Goal: Task Accomplishment & Management: Use online tool/utility

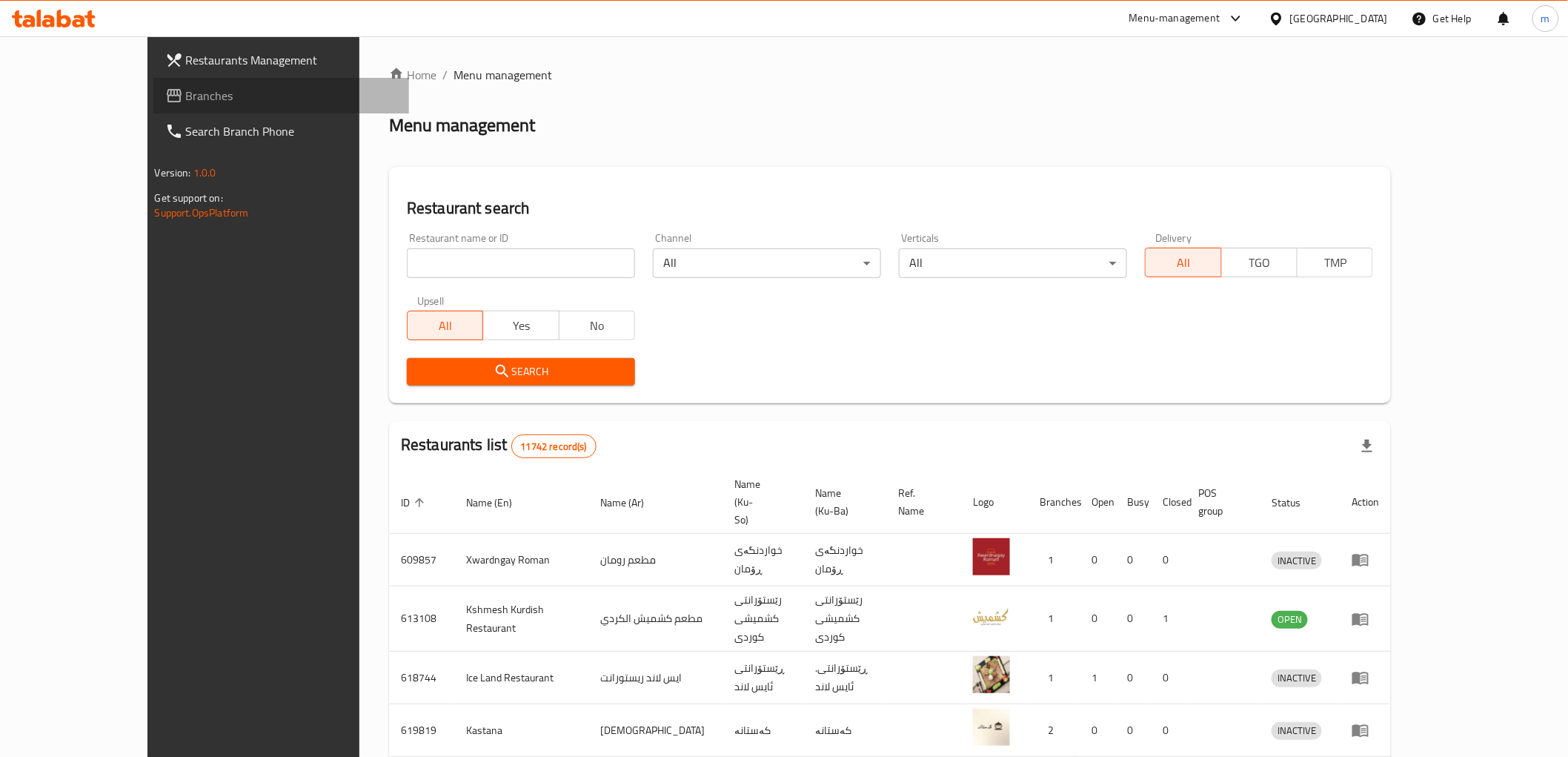
click at [153, 79] on link "Branches" at bounding box center [280, 95] width 256 height 36
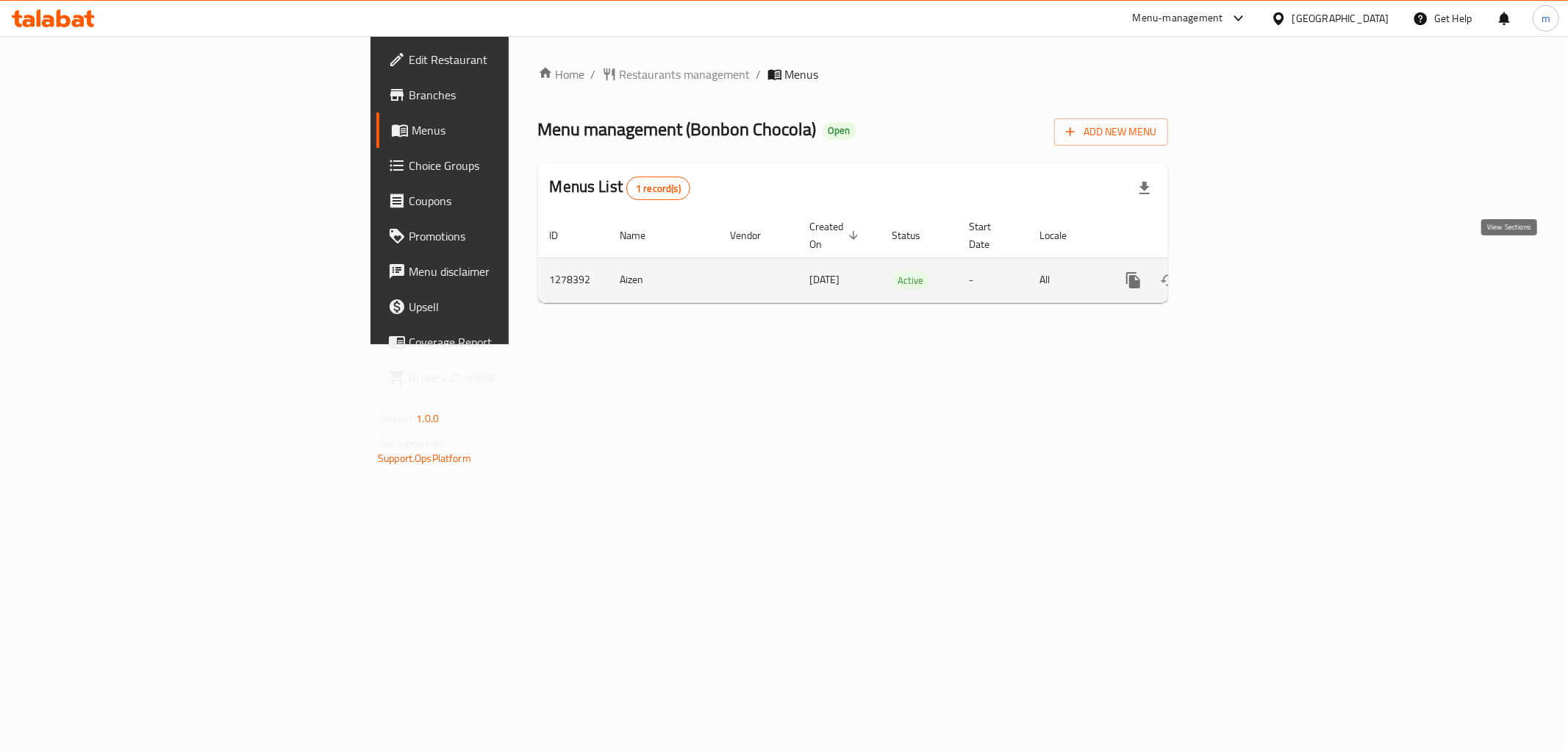
click at [1246, 274] on icon "enhanced table" at bounding box center [1239, 280] width 14 height 14
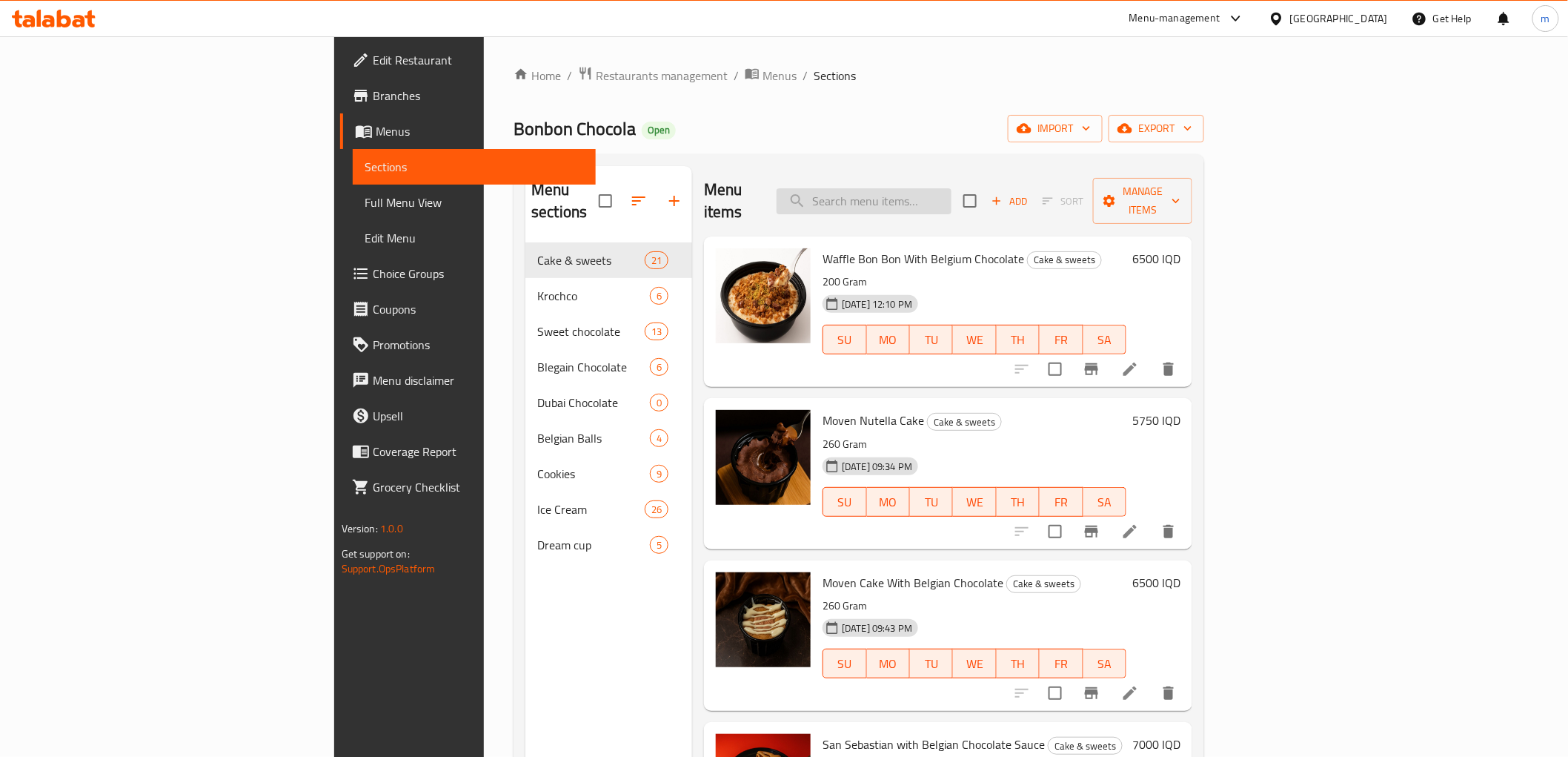
click at [951, 188] on input "search" at bounding box center [864, 201] width 175 height 26
paste input "Mixed Belgian Chocolate - 12 Pieces"
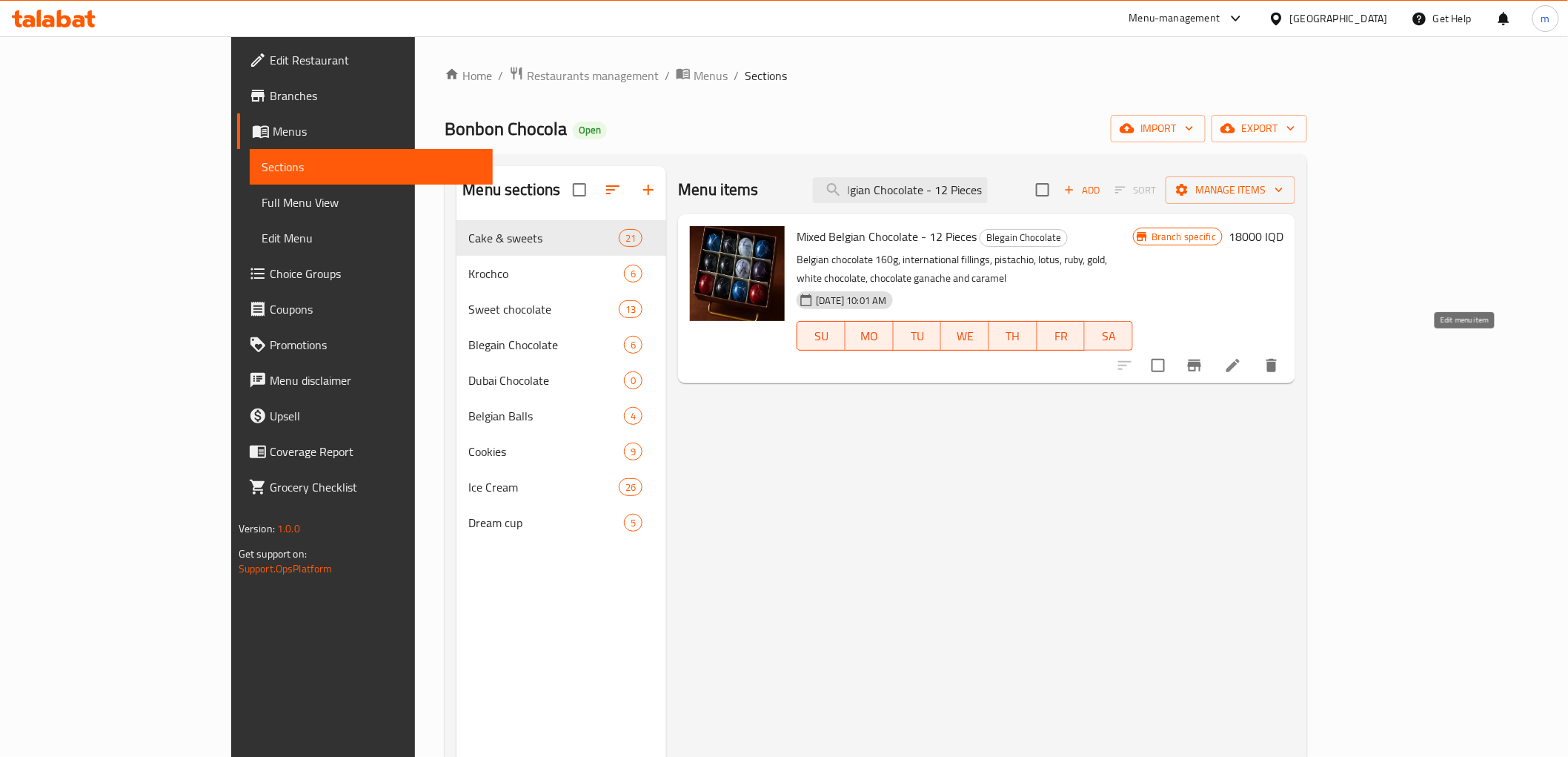
type input "Mixed Belgian Chocolate - 12 Pieces"
click at [1243, 357] on icon at bounding box center [1233, 365] width 17 height 17
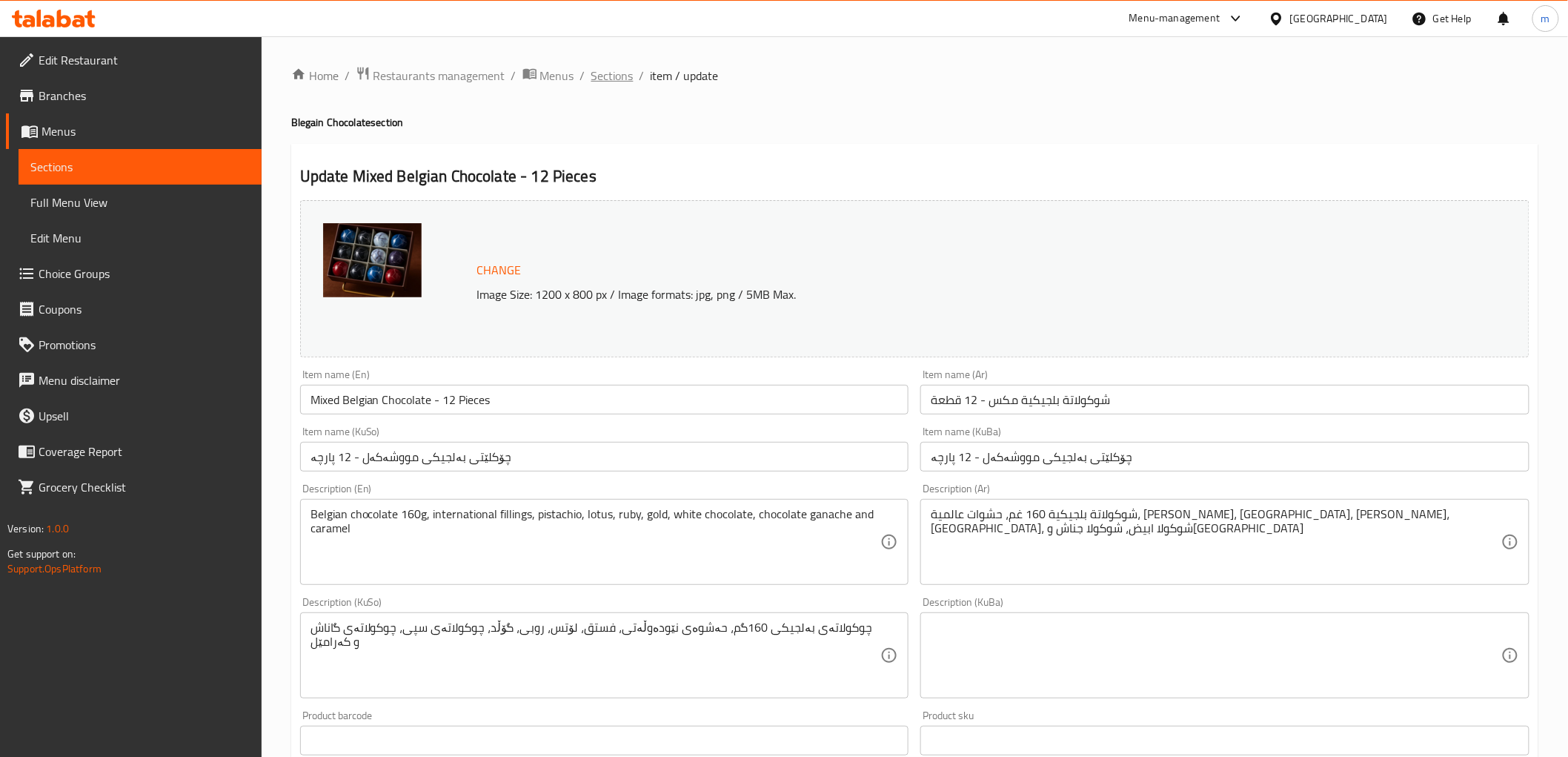
click at [598, 77] on span "Sections" at bounding box center [612, 75] width 42 height 17
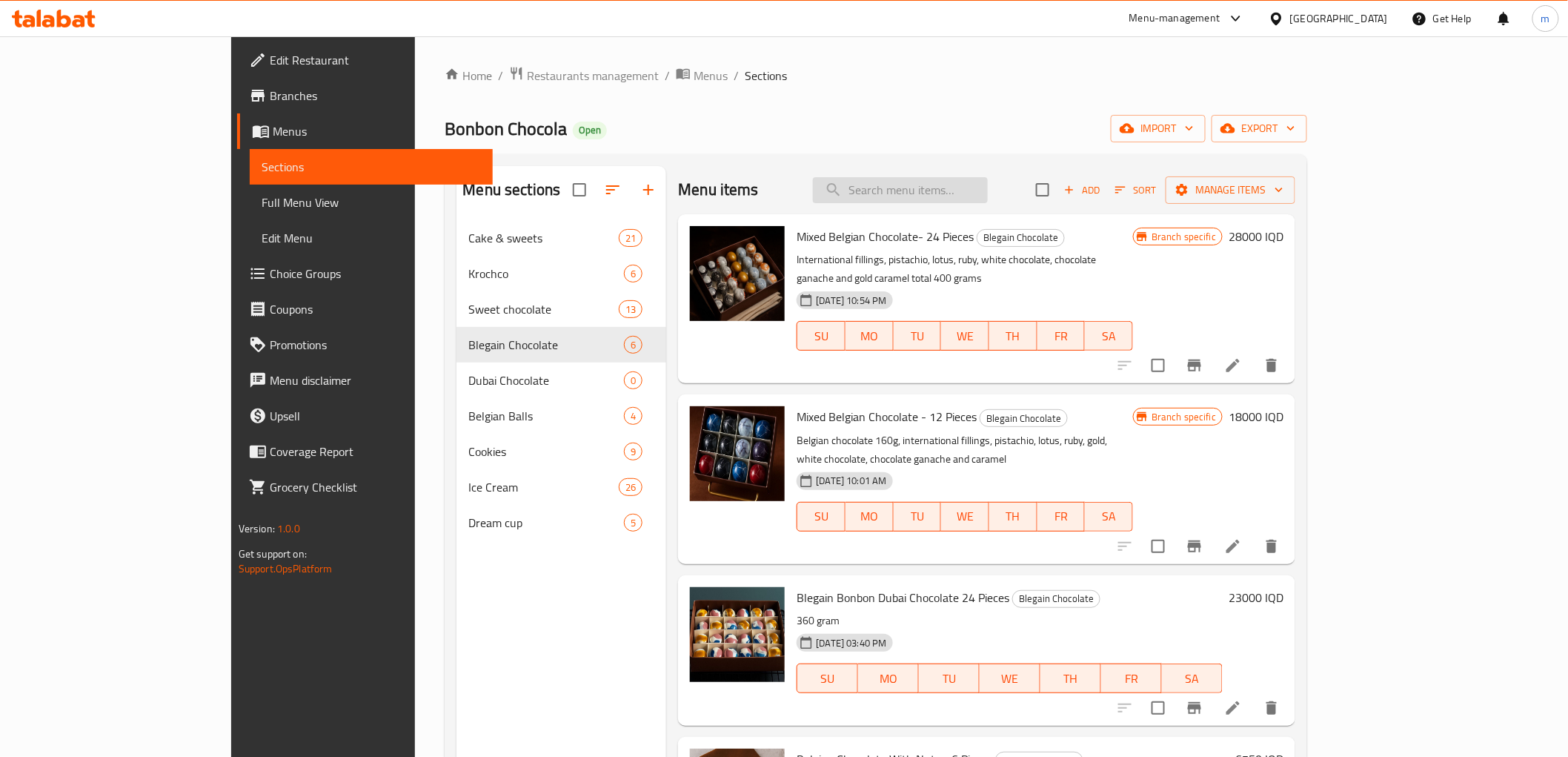
click at [988, 197] on input "search" at bounding box center [900, 190] width 175 height 26
paste input "Mixed Belgian Chocolate - 12 Pieces"
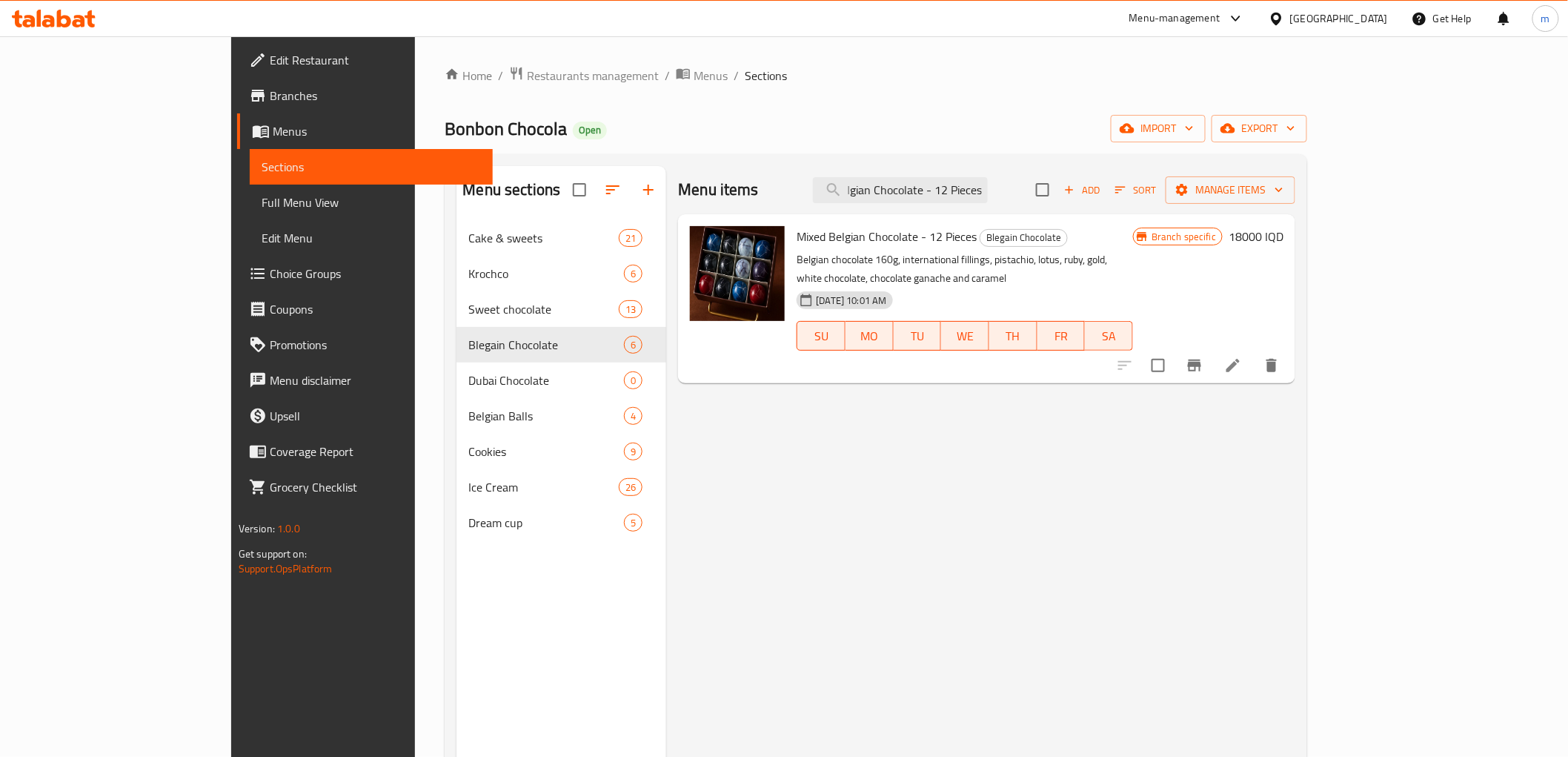
type input "Mixed Belgian Chocolate - 12 Pieces"
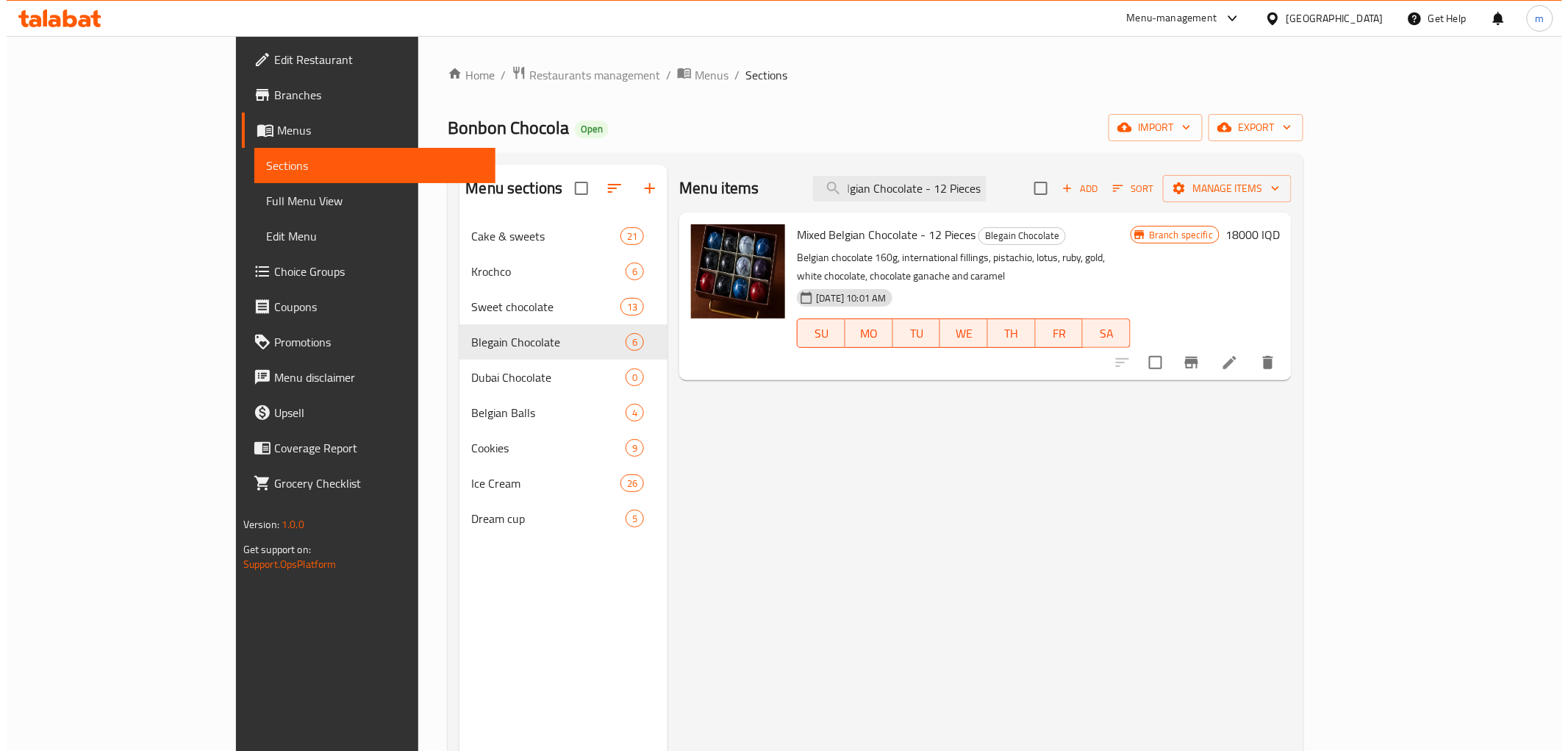
scroll to position [0, 0]
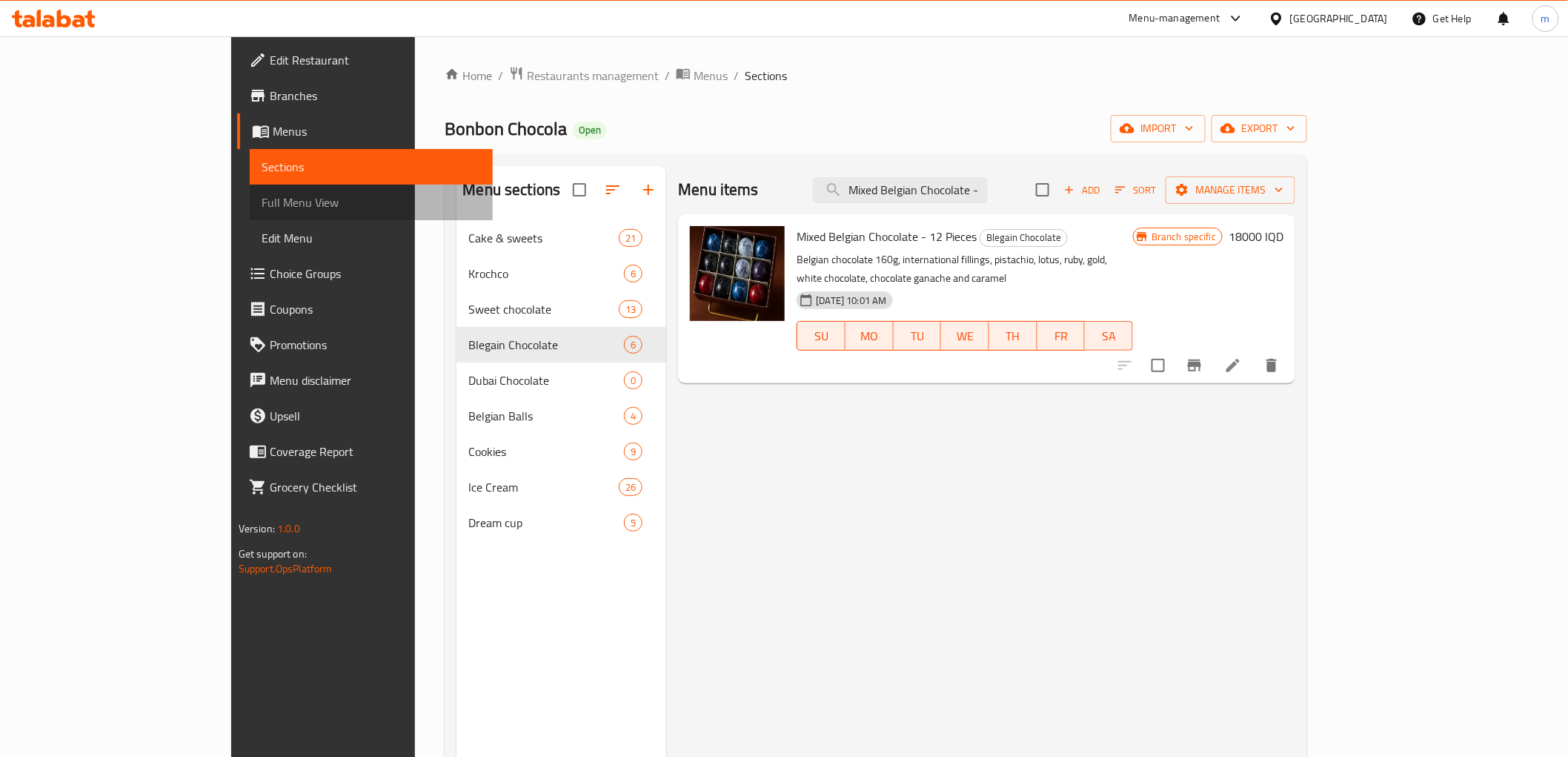
click at [261, 210] on span "Full Menu View" at bounding box center [370, 202] width 219 height 17
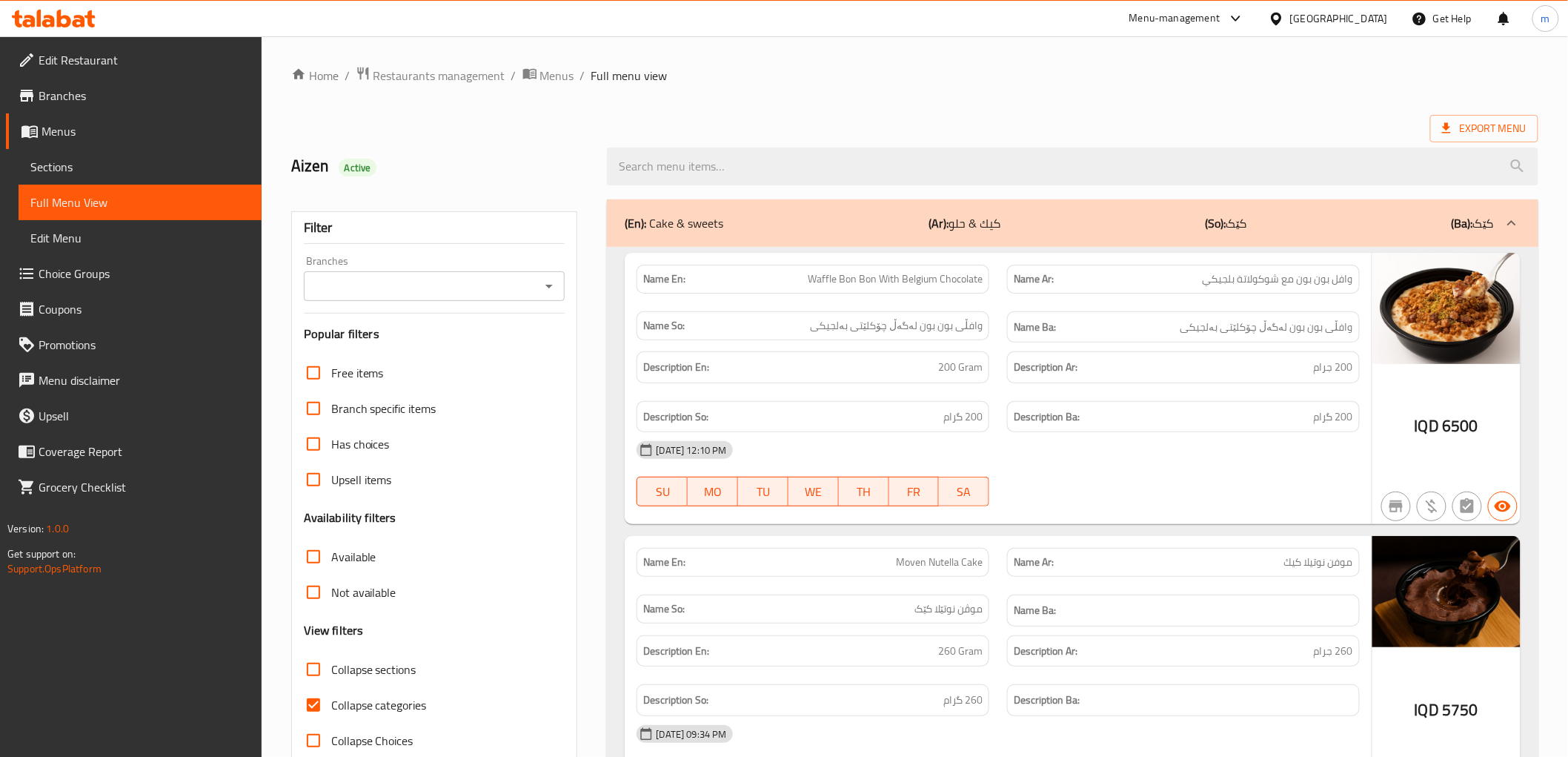
click at [334, 302] on div "Filter Branches Branches Popular filters Free items Branch specific items Has c…" at bounding box center [434, 486] width 287 height 548
click at [343, 287] on input "Branches" at bounding box center [422, 286] width 228 height 21
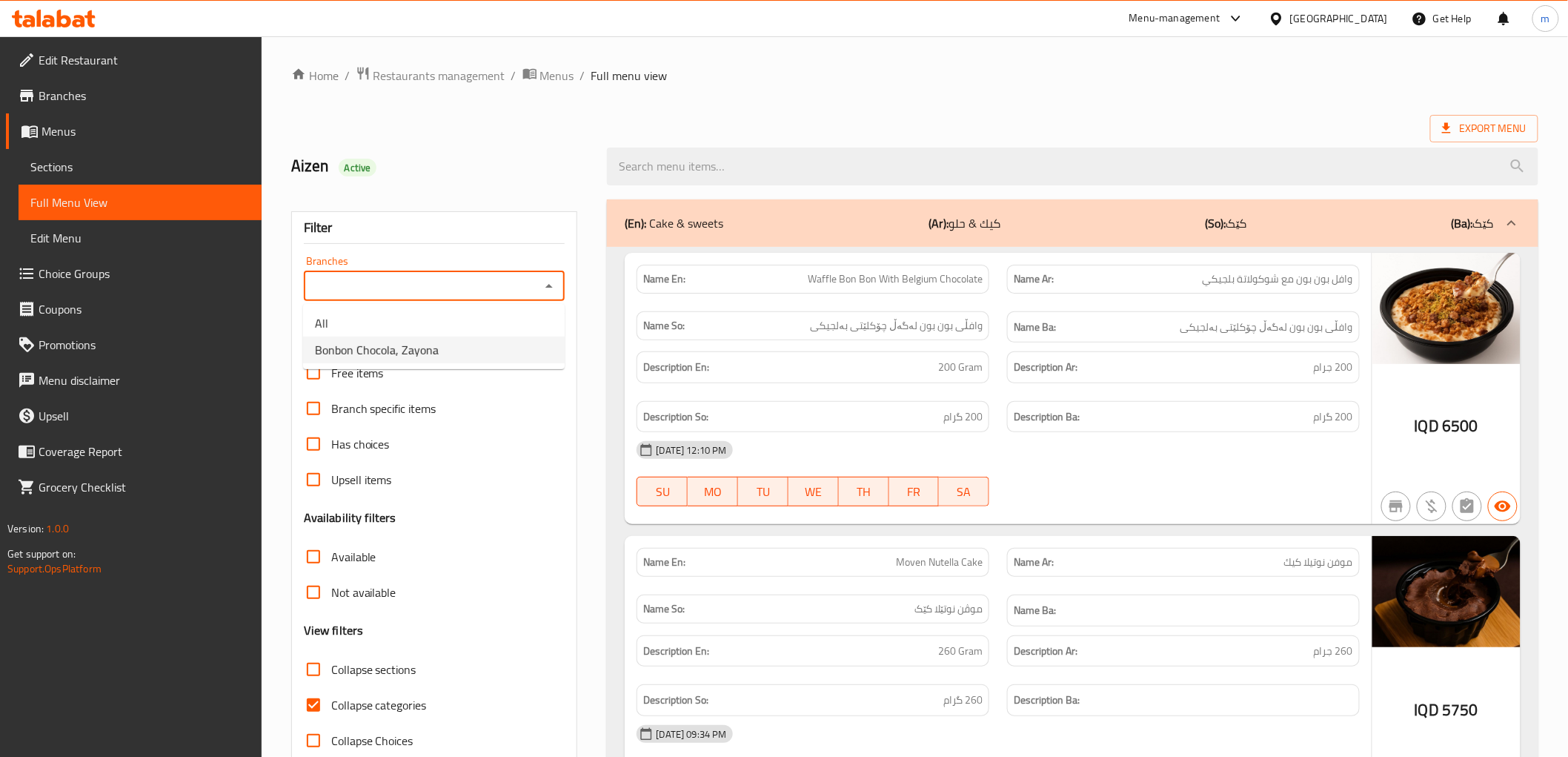
click at [365, 348] on span "Bonbon Chocola, Zayona" at bounding box center [377, 349] width 124 height 17
type input "Bonbon Chocola, Zayona"
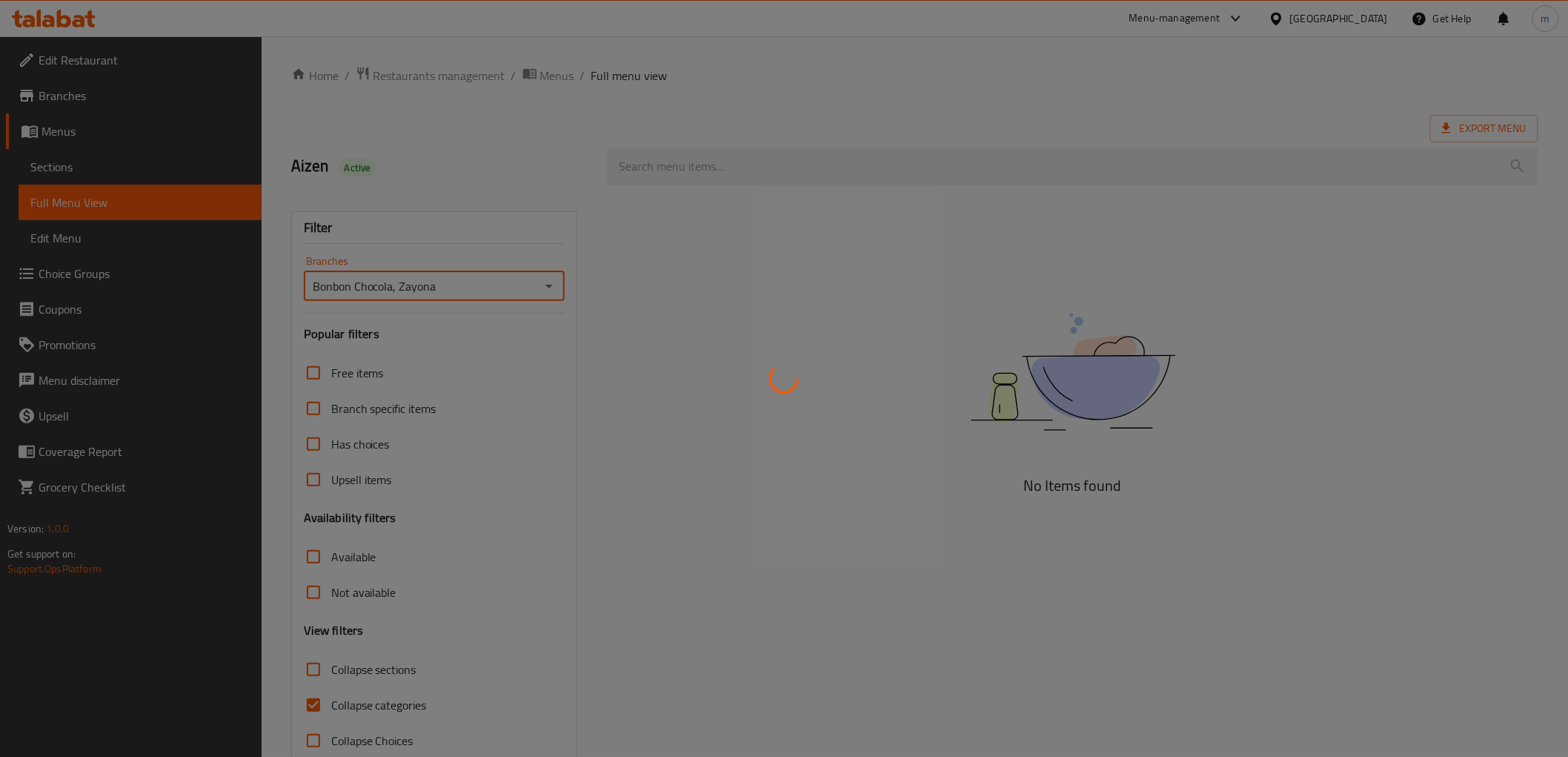
click at [342, 725] on div at bounding box center [784, 378] width 1568 height 757
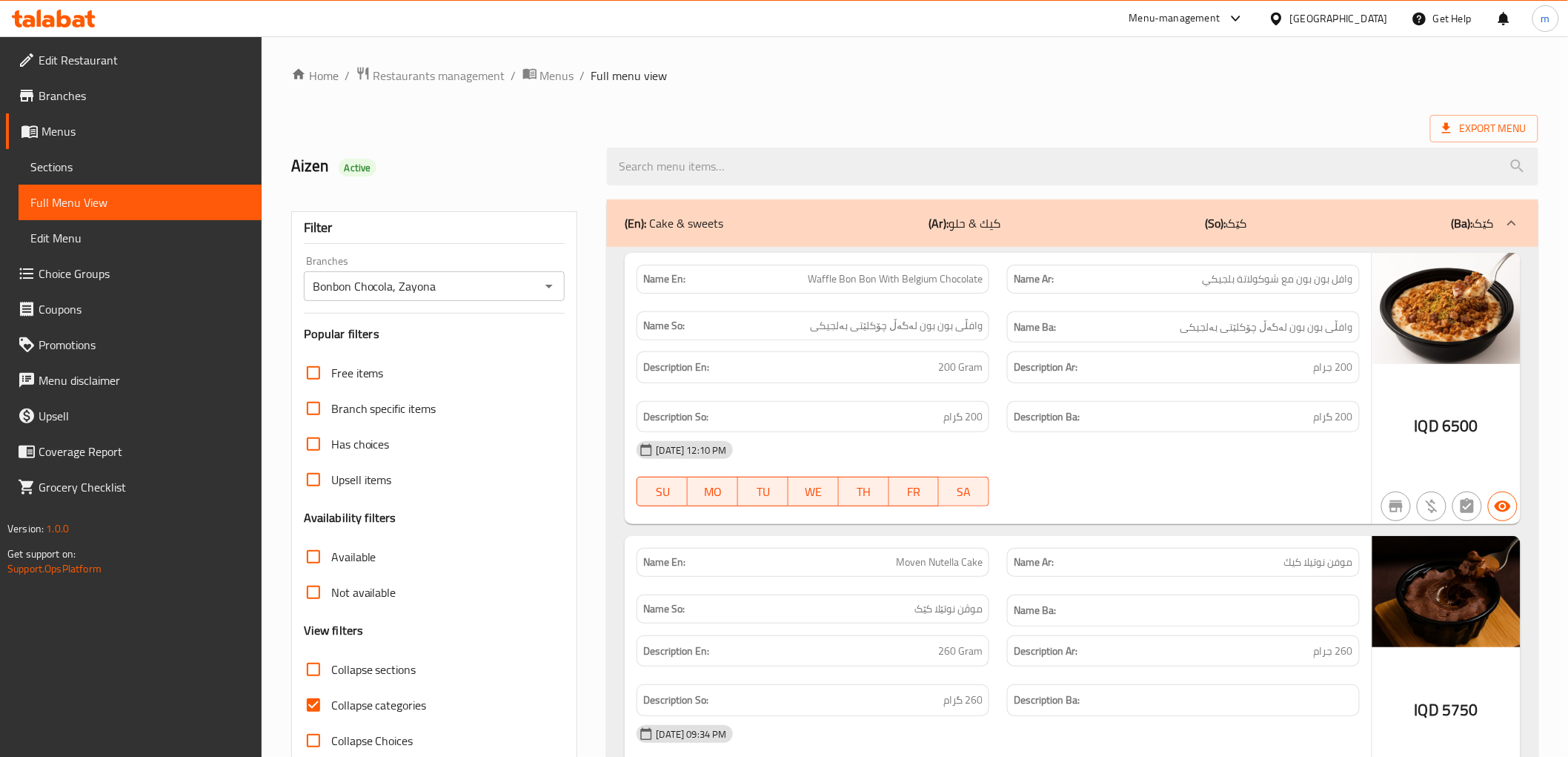
click at [367, 692] on label "Collapse categories" at bounding box center [361, 705] width 131 height 36
click at [332, 692] on input "Collapse categories" at bounding box center [313, 705] width 36 height 36
checkbox input "false"
click at [347, 670] on span "Collapse sections" at bounding box center [374, 669] width 85 height 17
click at [332, 670] on input "Collapse sections" at bounding box center [313, 669] width 36 height 36
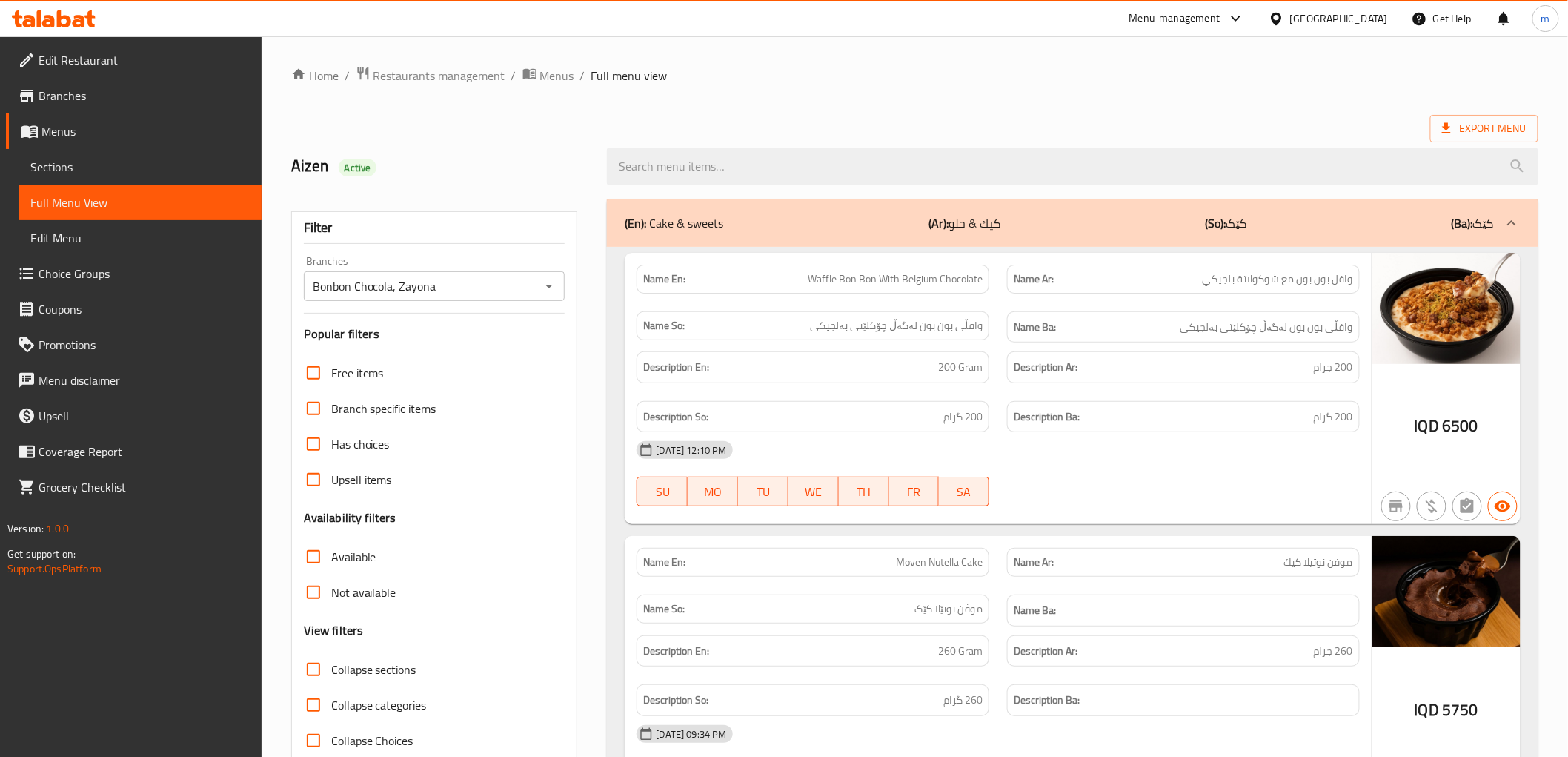
checkbox input "true"
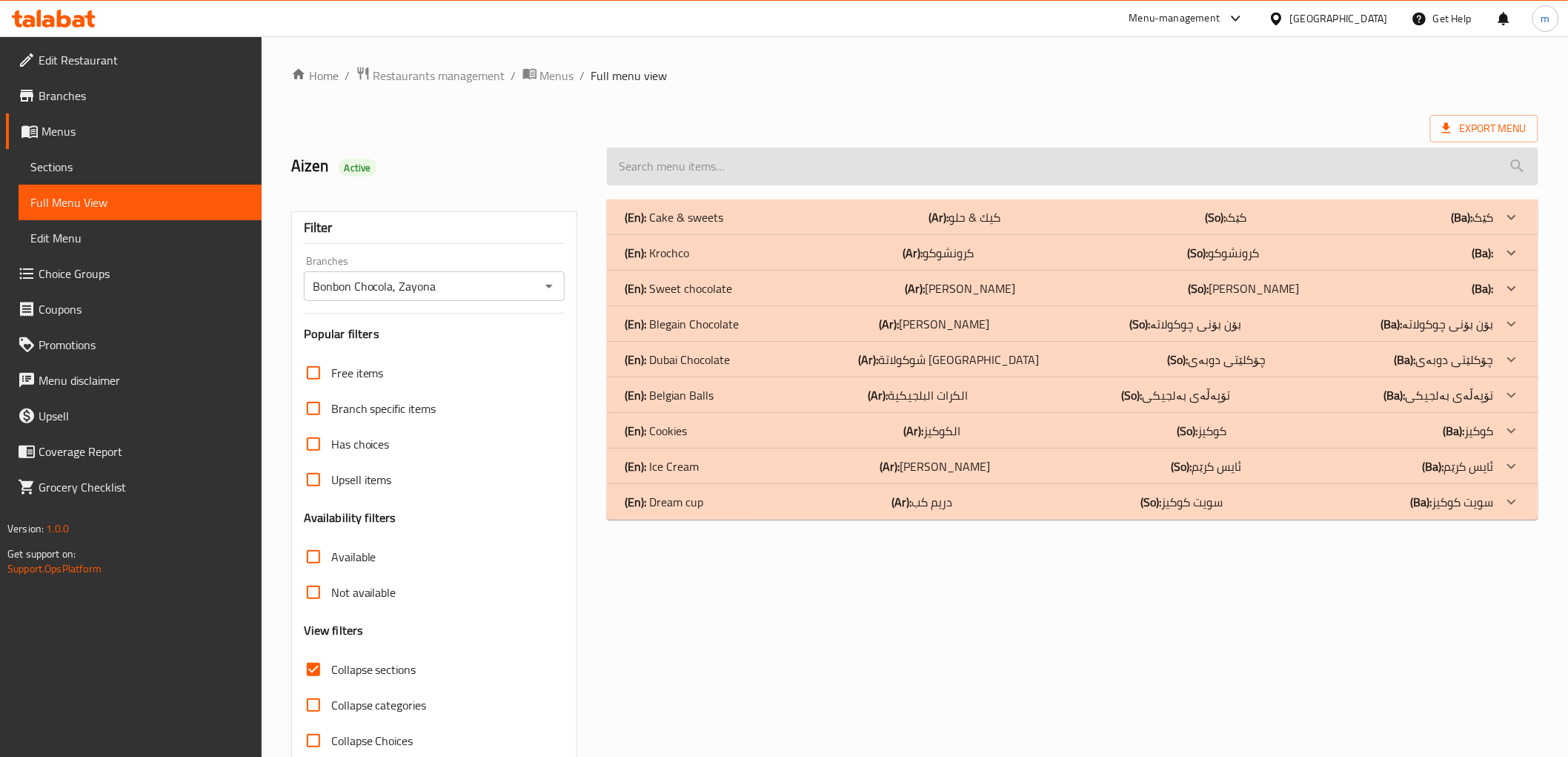
click at [1021, 169] on input "search" at bounding box center [1072, 166] width 931 height 38
paste input "Mixed Belgian Chocolate - 12 Pieces"
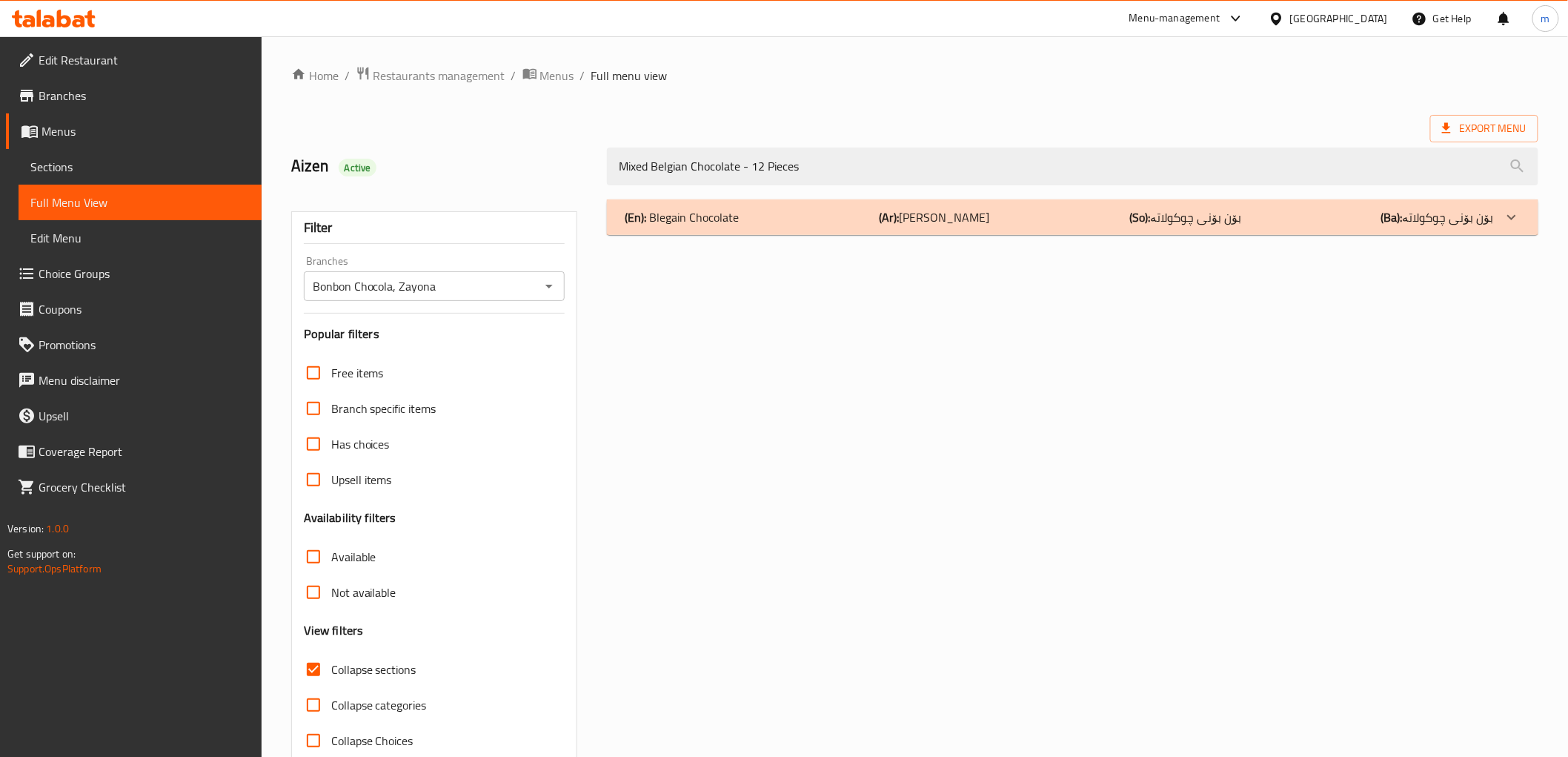
type input "Mixed Belgian Chocolate - 12 Pieces"
click at [872, 221] on div "(En): Blegain Chocolate (Ar): شوكولا بلجيكي (So): بۆن بۆنی چوکولاتە (Ba): بۆن ب…" at bounding box center [1059, 216] width 869 height 17
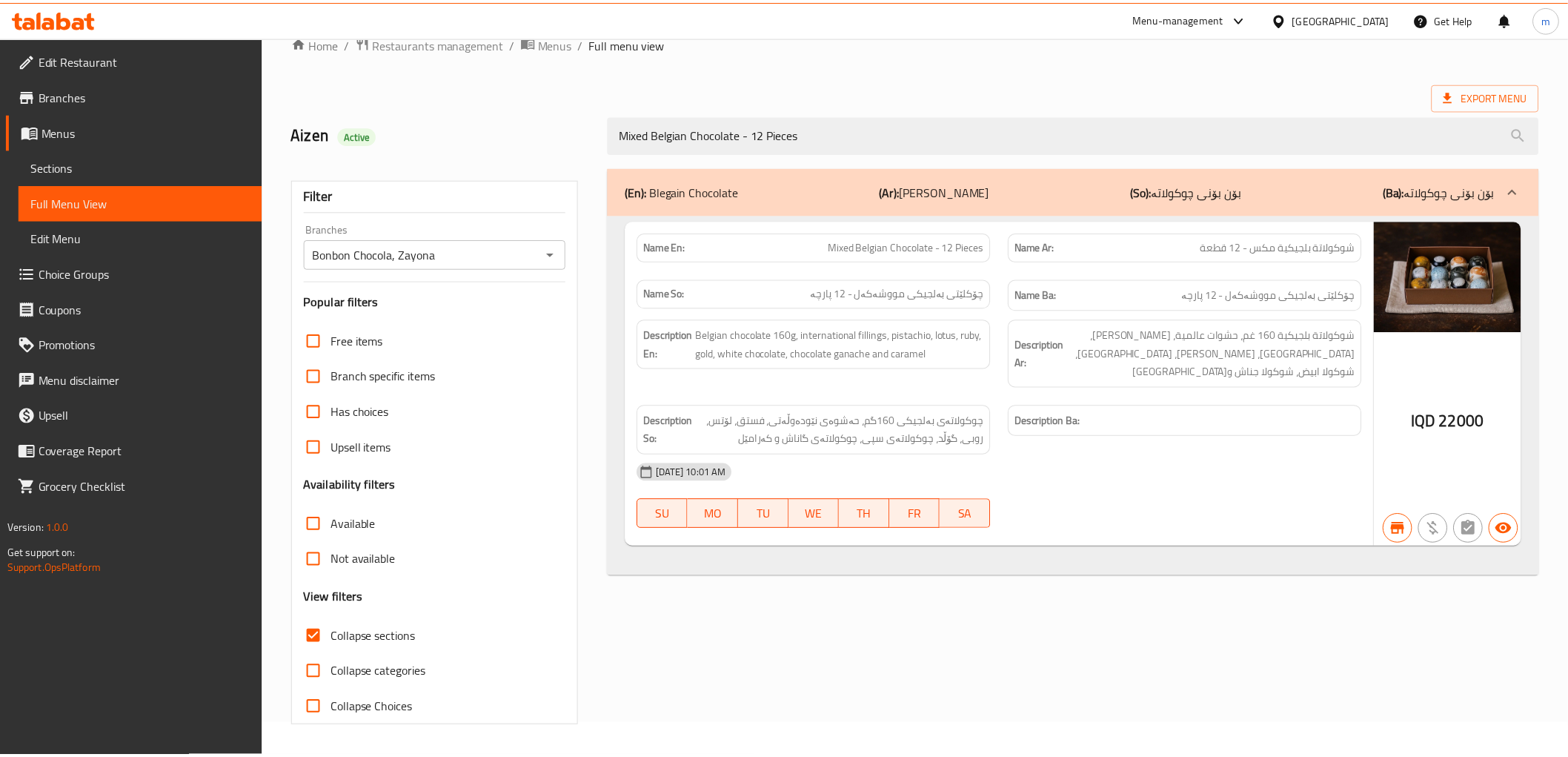
scroll to position [32, 0]
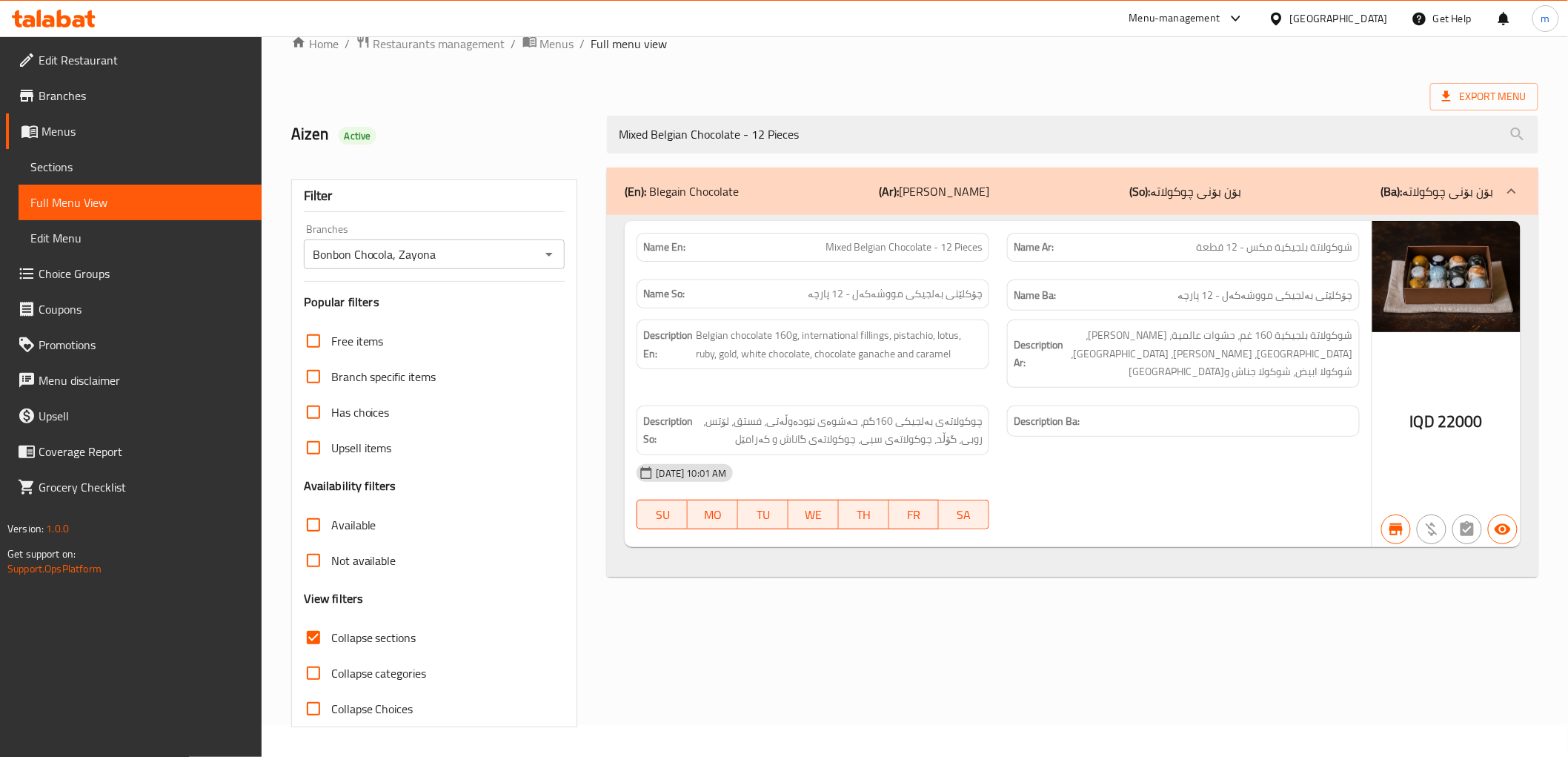
click at [65, 23] on icon at bounding box center [53, 18] width 83 height 17
